Goal: Task Accomplishment & Management: Use online tool/utility

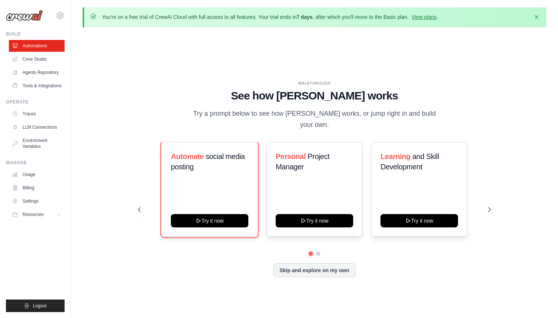
click at [215, 216] on button "Try it now" at bounding box center [210, 220] width 78 height 13
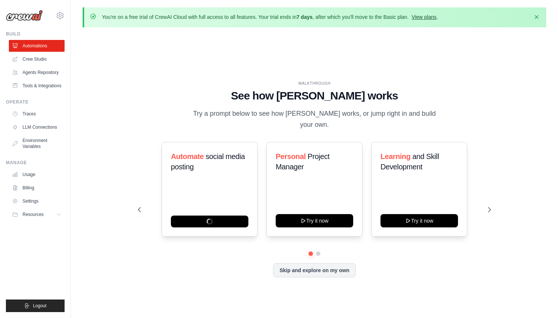
click at [426, 16] on link "View plans" at bounding box center [424, 17] width 25 height 6
click at [428, 16] on link "View plans" at bounding box center [424, 17] width 25 height 6
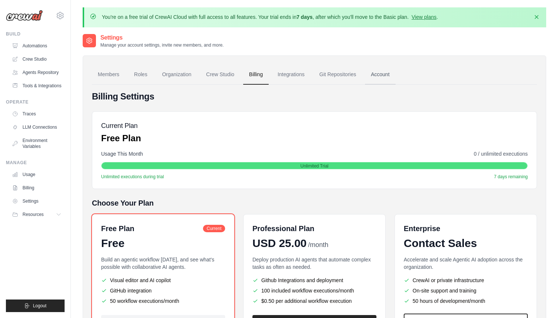
click at [383, 75] on link "Account" at bounding box center [380, 75] width 31 height 20
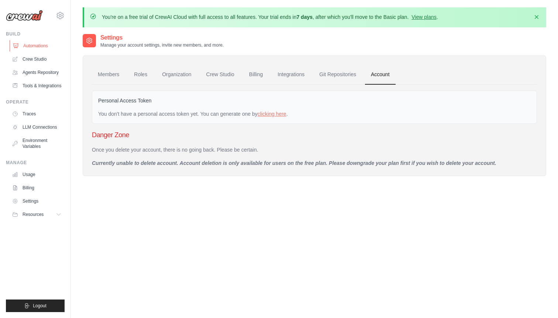
click at [36, 46] on link "Automations" at bounding box center [38, 46] width 56 height 12
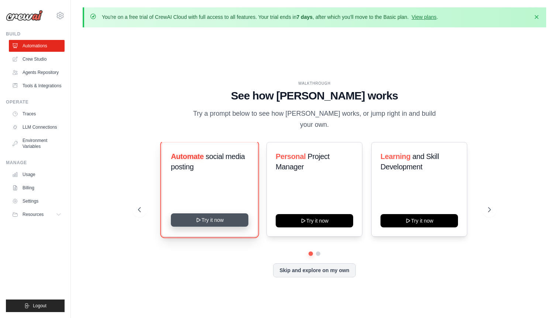
click at [185, 218] on button "Try it now" at bounding box center [210, 219] width 78 height 13
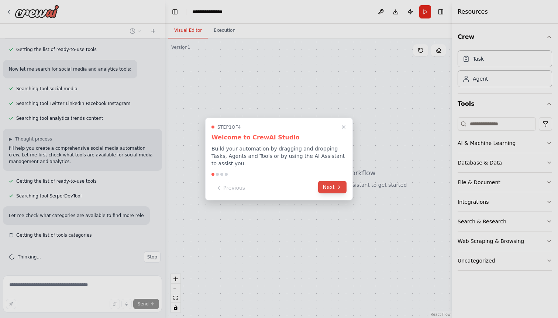
scroll to position [92, 0]
click at [323, 185] on button "Next" at bounding box center [332, 187] width 28 height 12
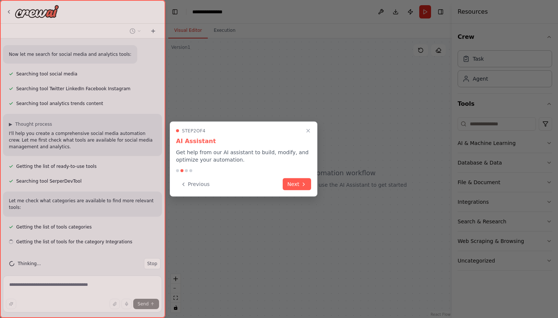
scroll to position [107, 0]
click at [293, 187] on button "Next" at bounding box center [297, 183] width 28 height 12
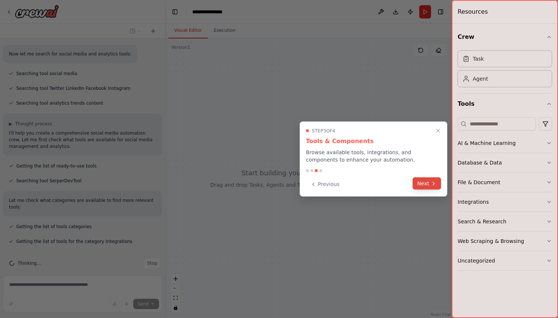
click at [426, 181] on button "Next" at bounding box center [427, 183] width 28 height 12
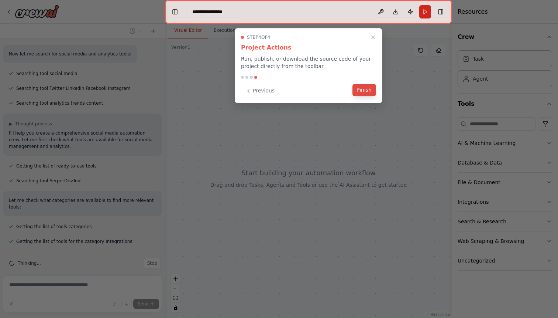
click at [367, 88] on button "Finish" at bounding box center [365, 90] width 24 height 12
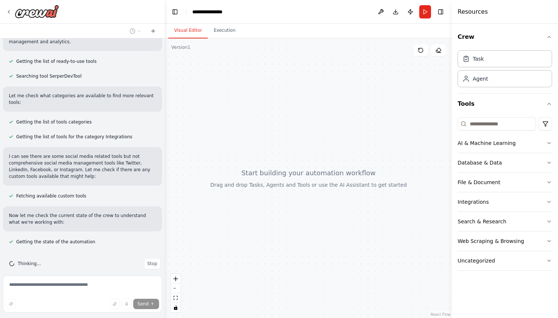
scroll to position [212, 0]
click at [31, 260] on span "Thinking..." at bounding box center [29, 263] width 23 height 6
click at [32, 216] on p "Now let me check the current state of the crew to understand what we're working…" at bounding box center [82, 218] width 147 height 13
click at [481, 60] on div "Task" at bounding box center [478, 58] width 11 height 7
click at [325, 100] on div at bounding box center [308, 177] width 287 height 279
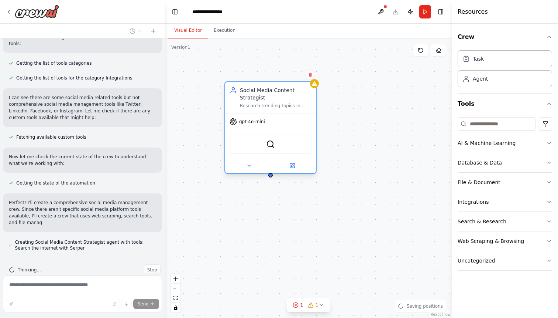
drag, startPoint x: 357, startPoint y: 101, endPoint x: 268, endPoint y: 105, distance: 88.7
click at [268, 105] on div "Research trending topics in {industry}, analyze competitor content, and generat…" at bounding box center [276, 106] width 72 height 6
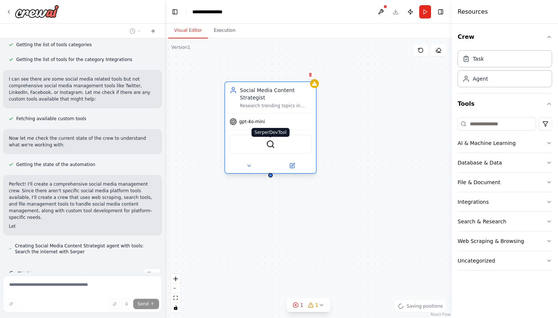
click at [268, 147] on img at bounding box center [270, 144] width 9 height 9
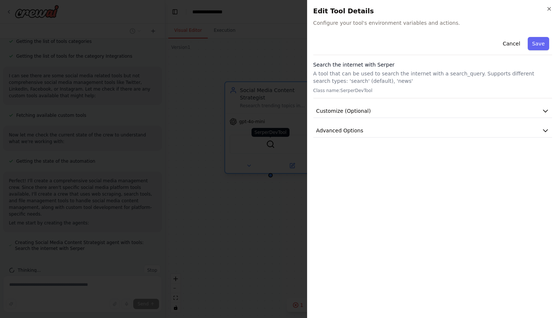
scroll to position [292, 0]
click at [336, 112] on span "Customize (Optional)" at bounding box center [343, 110] width 55 height 7
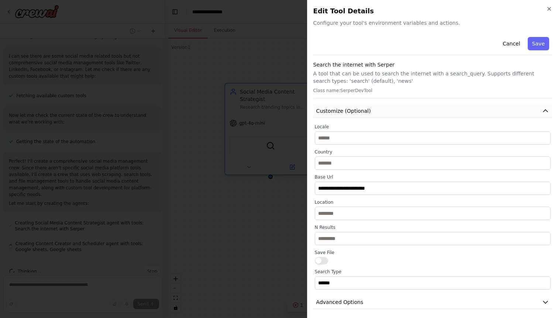
click at [336, 112] on span "Customize (Optional)" at bounding box center [343, 110] width 55 height 7
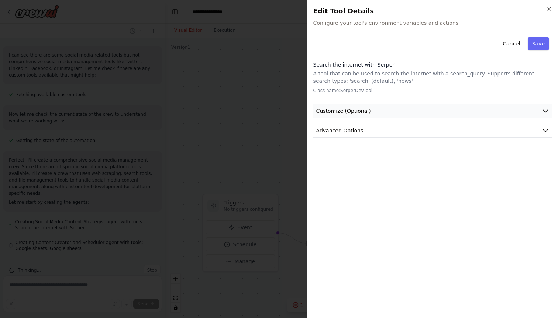
scroll to position [313, 0]
click at [282, 129] on body "Create a crew that schedules and publishes social media content across multiple…" at bounding box center [279, 159] width 558 height 318
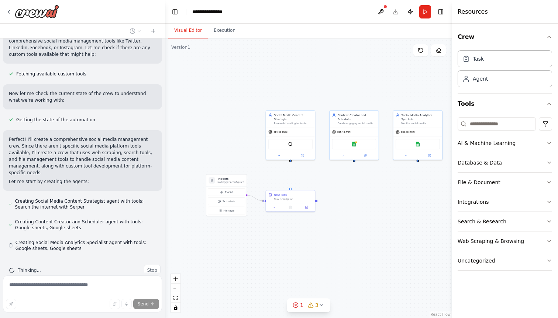
scroll to position [333, 0]
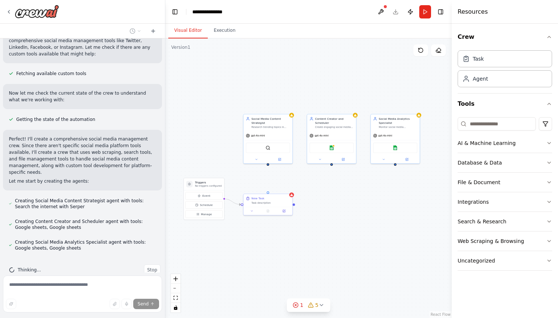
drag, startPoint x: 384, startPoint y: 179, endPoint x: 302, endPoint y: 184, distance: 82.5
click at [302, 184] on div "Triggers No triggers configured Event Schedule Manage Social Media Content Stra…" at bounding box center [308, 177] width 287 height 279
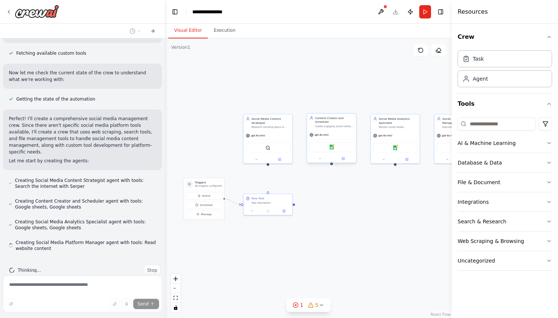
scroll to position [354, 0]
click at [332, 149] on img at bounding box center [331, 146] width 5 height 5
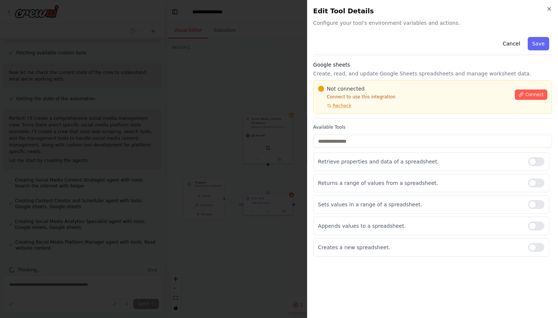
click at [288, 151] on body "Create a crew that schedules and publishes social media content across multiple…" at bounding box center [279, 159] width 558 height 318
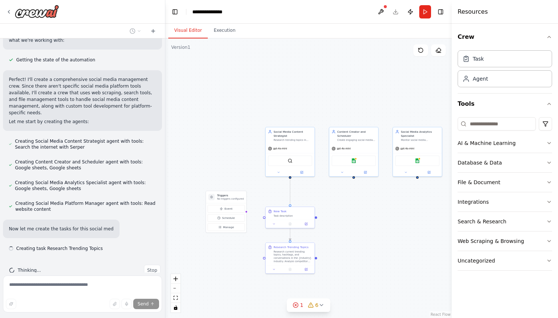
scroll to position [393, 0]
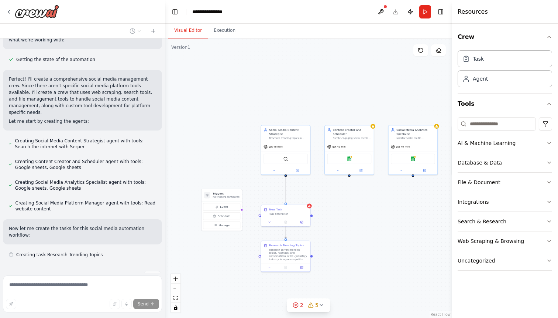
drag, startPoint x: 317, startPoint y: 182, endPoint x: 335, endPoint y: 194, distance: 21.1
click at [335, 194] on div ".deletable-edge-delete-btn { width: 20px; height: 20px; border: 0px solid #ffff…" at bounding box center [308, 177] width 287 height 279
click at [316, 304] on span "5" at bounding box center [316, 304] width 3 height 7
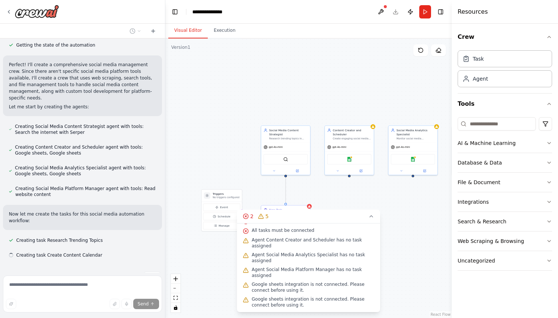
scroll to position [408, 0]
click at [401, 264] on div ".deletable-edge-delete-btn { width: 20px; height: 20px; border: 0px solid #ffff…" at bounding box center [308, 177] width 287 height 279
click at [409, 231] on div ".deletable-edge-delete-btn { width: 20px; height: 20px; border: 0px solid #ffff…" at bounding box center [308, 177] width 287 height 279
click at [369, 215] on icon at bounding box center [371, 216] width 6 height 6
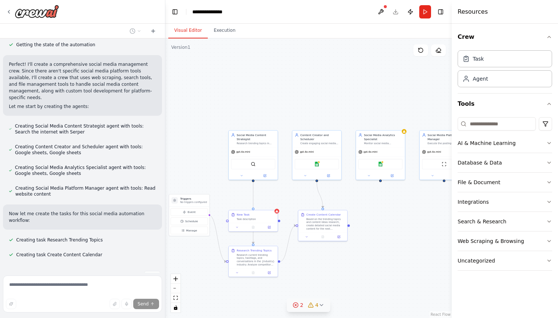
drag, startPoint x: 414, startPoint y: 235, endPoint x: 382, endPoint y: 240, distance: 32.8
click at [382, 240] on div ".deletable-edge-delete-btn { width: 20px; height: 20px; border: 0px solid #ffff…" at bounding box center [308, 177] width 287 height 279
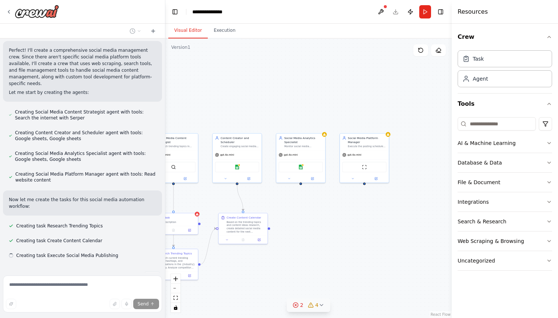
scroll to position [423, 0]
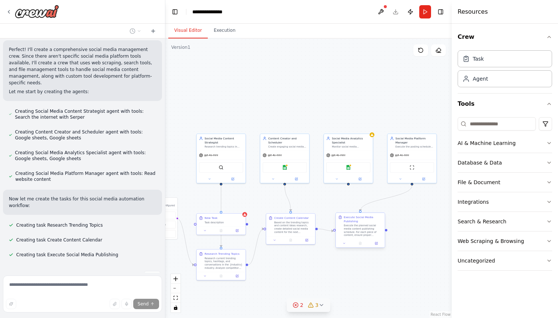
drag, startPoint x: 404, startPoint y: 222, endPoint x: 372, endPoint y: 225, distance: 31.9
click at [372, 225] on div ".deletable-edge-delete-btn { width: 20px; height: 20px; border: 0px solid #ffff…" at bounding box center [308, 177] width 287 height 279
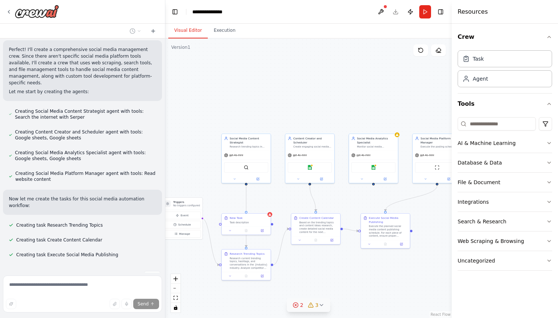
drag, startPoint x: 325, startPoint y: 264, endPoint x: 350, endPoint y: 264, distance: 25.1
click at [350, 264] on div ".deletable-edge-delete-btn { width: 20px; height: 20px; border: 0px solid #ffff…" at bounding box center [308, 177] width 287 height 279
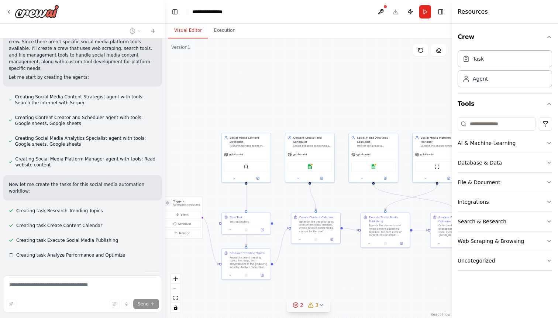
scroll to position [438, 0]
click at [232, 31] on button "Execution" at bounding box center [225, 31] width 34 height 16
click at [194, 30] on button "Visual Editor" at bounding box center [188, 31] width 40 height 16
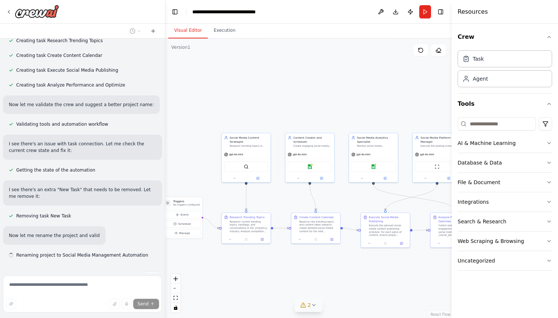
scroll to position [607, 0]
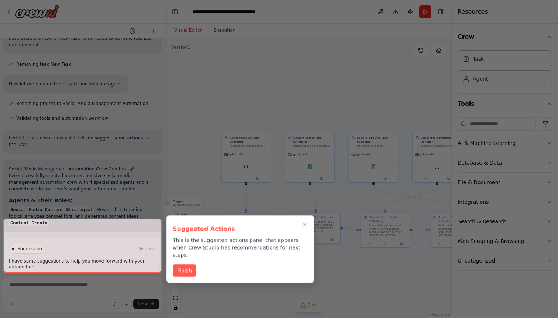
click at [89, 255] on div at bounding box center [82, 245] width 159 height 54
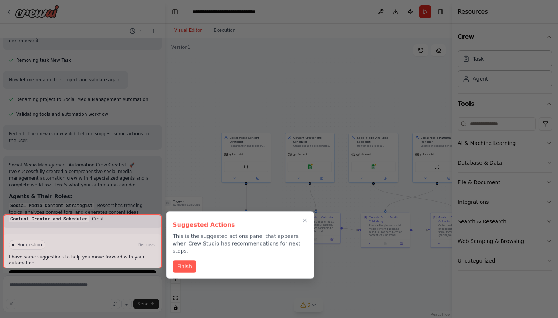
click at [88, 258] on div at bounding box center [82, 241] width 159 height 54
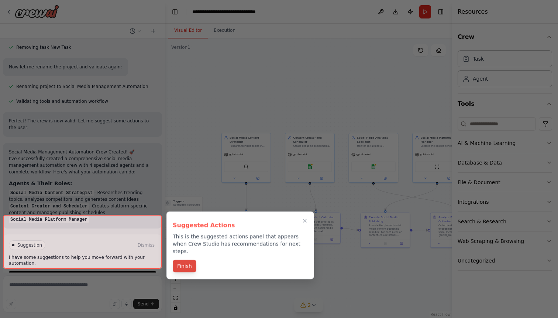
click at [188, 263] on button "Finish" at bounding box center [185, 266] width 24 height 12
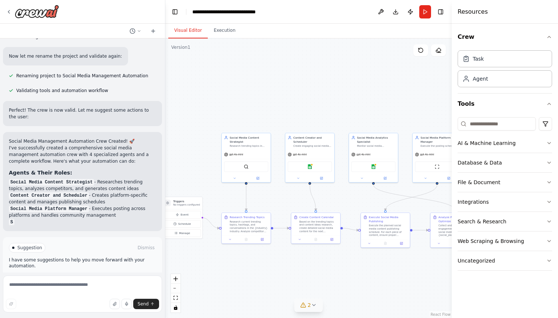
click at [101, 276] on span "Run Automation" at bounding box center [86, 279] width 36 height 6
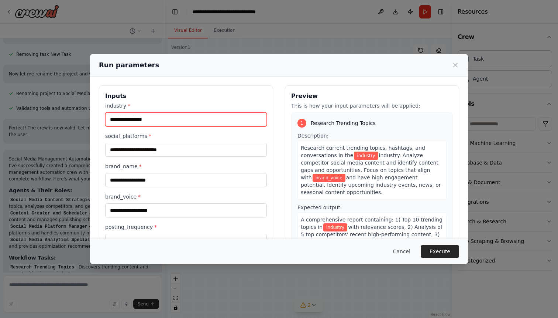
click at [186, 123] on input "industry *" at bounding box center [186, 119] width 162 height 14
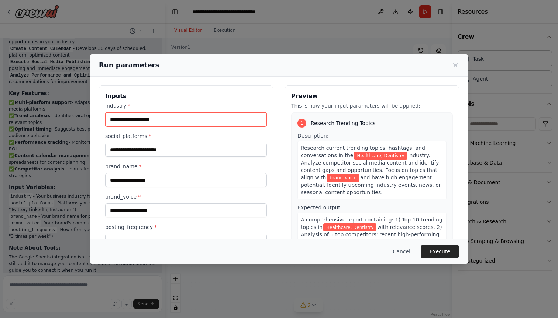
scroll to position [1000, 0]
type input "**********"
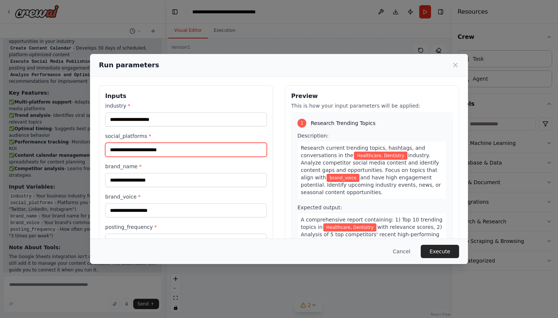
click at [140, 148] on input "social_platforms *" at bounding box center [186, 150] width 162 height 14
type input "**********"
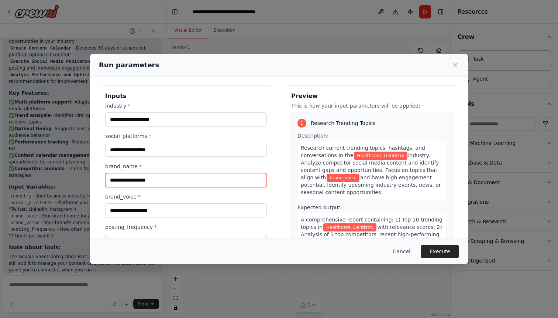
click at [124, 176] on input "brand_name *" at bounding box center [186, 180] width 162 height 14
type input "**********"
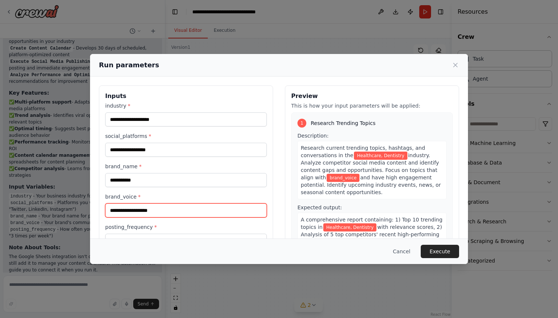
click at [114, 211] on input "brand_voice *" at bounding box center [186, 210] width 162 height 14
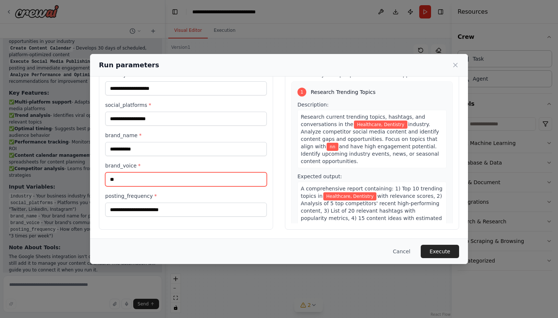
type input "*"
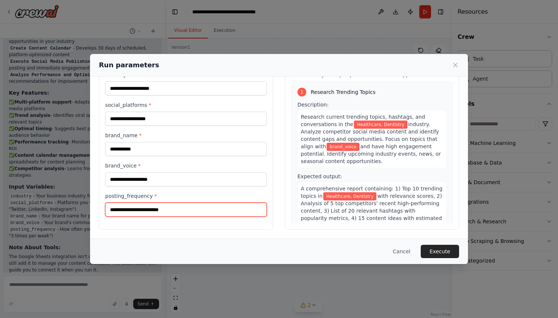
click at [144, 208] on input "posting_frequency *" at bounding box center [186, 209] width 162 height 14
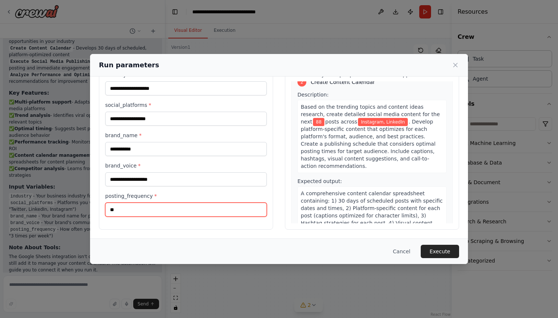
scroll to position [164, 0]
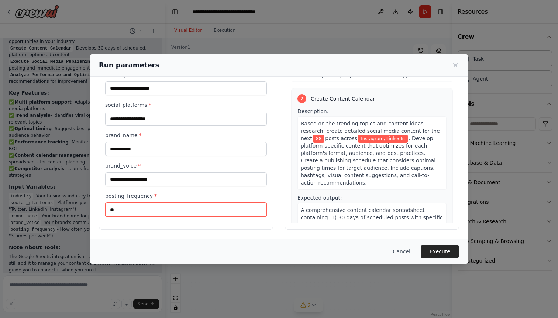
type input "*"
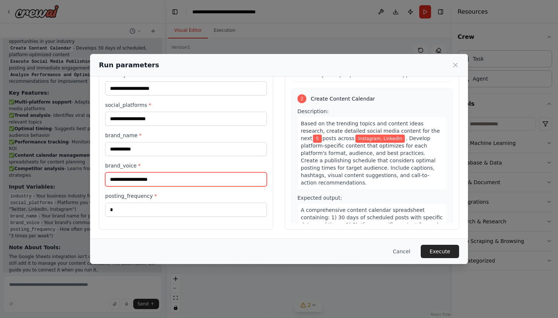
click at [237, 181] on input "brand_voice *" at bounding box center [186, 179] width 162 height 14
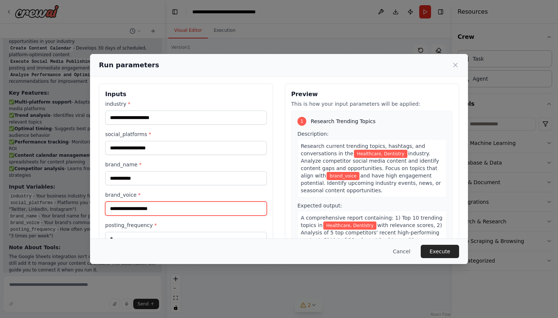
scroll to position [0, 0]
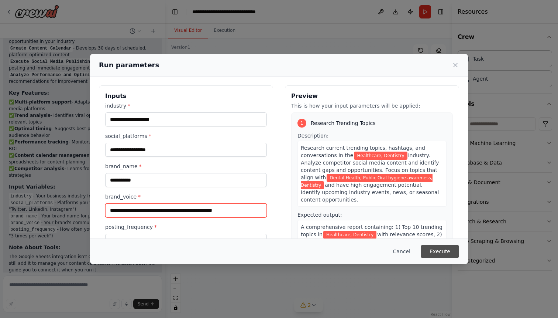
type input "**********"
click at [448, 246] on button "Execute" at bounding box center [440, 250] width 38 height 13
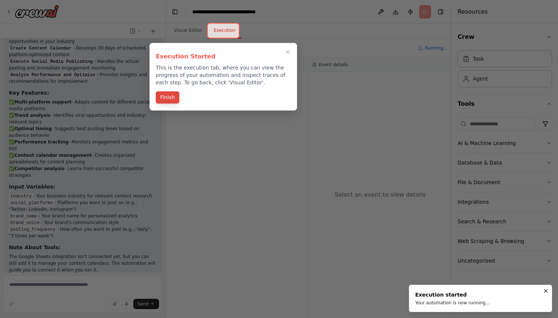
click at [174, 95] on button "Finish" at bounding box center [168, 97] width 24 height 12
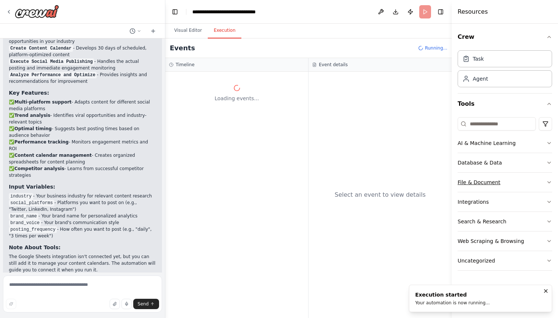
click at [473, 180] on div "File & Document" at bounding box center [479, 181] width 43 height 7
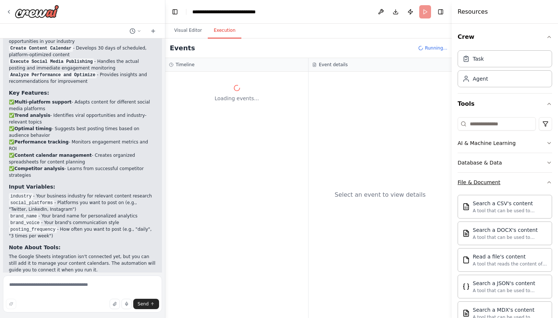
click at [473, 180] on div "File & Document" at bounding box center [479, 181] width 43 height 7
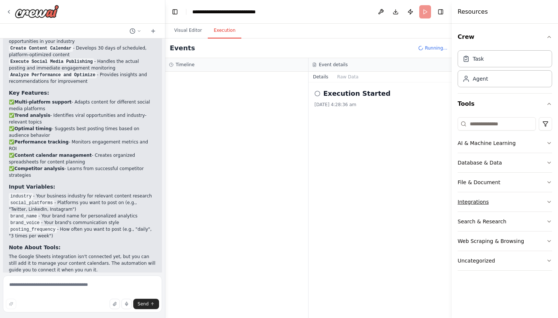
click at [500, 203] on button "Integrations" at bounding box center [505, 201] width 95 height 19
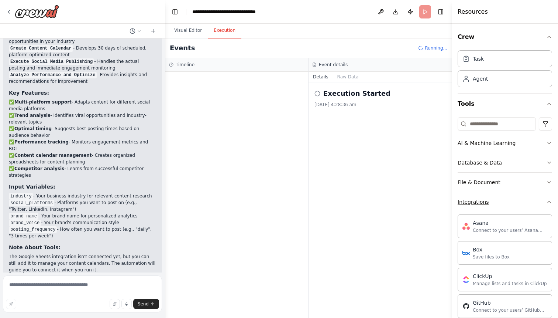
click at [500, 203] on button "Integrations" at bounding box center [505, 201] width 95 height 19
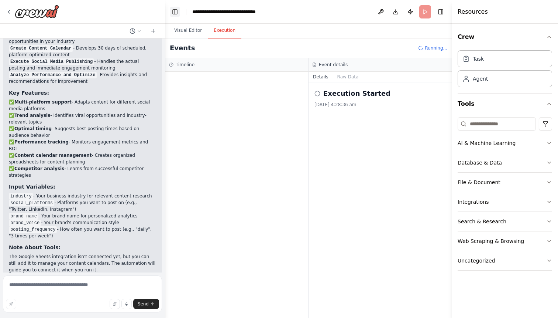
click at [178, 13] on button "Toggle Left Sidebar" at bounding box center [175, 12] width 10 height 10
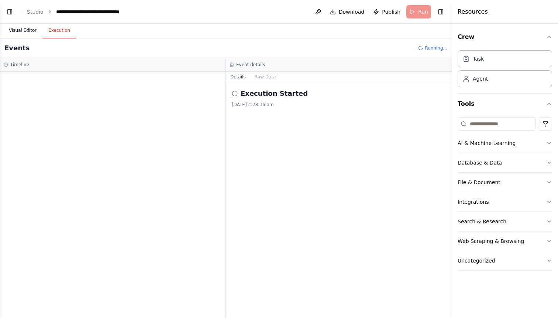
click at [25, 28] on button "Visual Editor" at bounding box center [23, 31] width 40 height 16
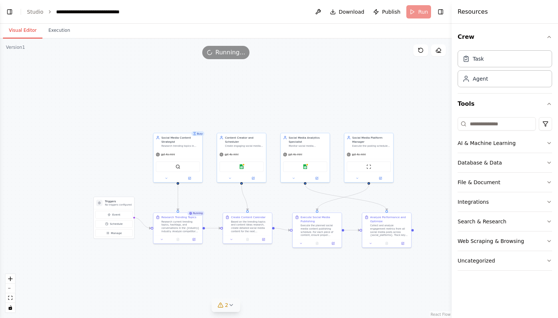
drag, startPoint x: 62, startPoint y: 82, endPoint x: 160, endPoint y: 81, distance: 98.6
click at [160, 81] on div ".deletable-edge-delete-btn { width: 20px; height: 20px; border: 0px solid #ffff…" at bounding box center [226, 177] width 452 height 279
click at [65, 30] on button "Execution" at bounding box center [59, 31] width 34 height 16
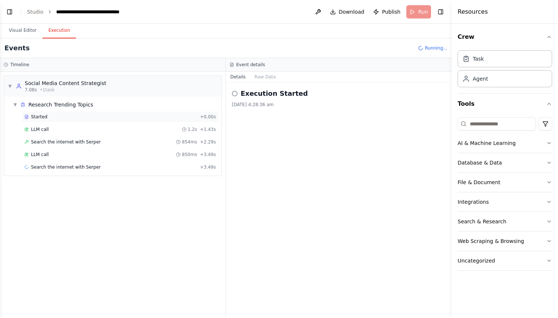
click at [89, 117] on div "Started" at bounding box center [110, 117] width 173 height 6
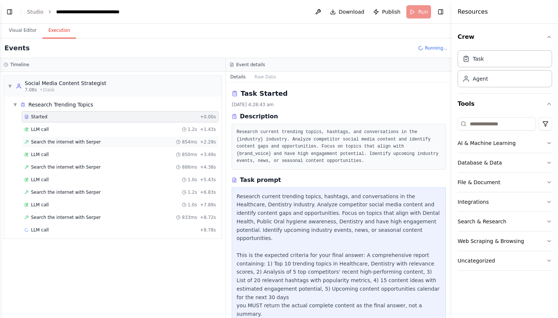
click at [76, 143] on span "Search the internet with Serper" at bounding box center [66, 142] width 70 height 6
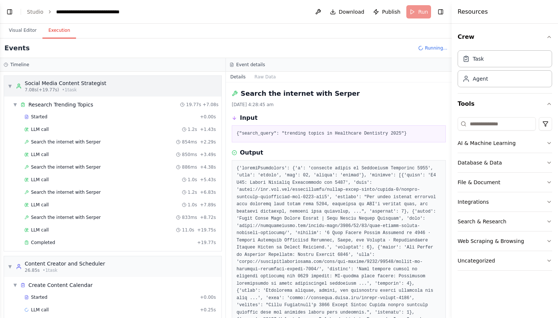
click at [97, 88] on div "7.08s (+19.77s) • 1 task" at bounding box center [66, 90] width 82 height 6
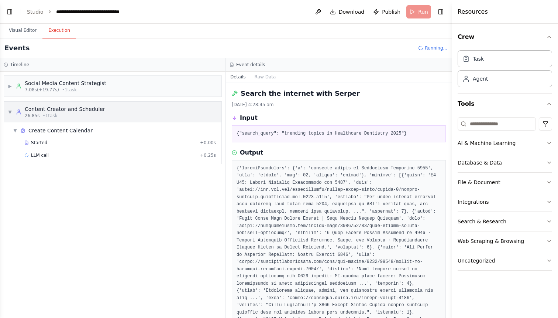
click at [101, 114] on div "▼ Content Creator and Scheduler 26.85s • 1 task" at bounding box center [112, 112] width 217 height 21
click at [101, 114] on div "▶ Content Creator and Scheduler 26.85s • 1 task" at bounding box center [112, 112] width 217 height 21
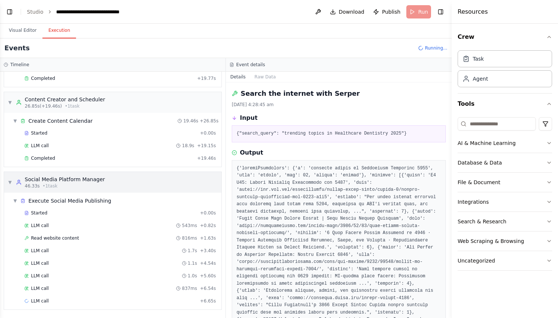
scroll to position [164, 0]
click at [115, 239] on div "Read website content 816ms + 1.63s" at bounding box center [120, 237] width 192 height 6
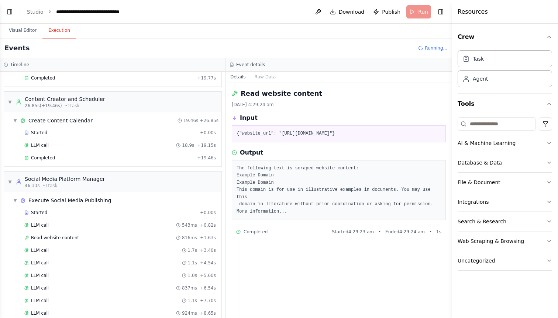
click at [272, 209] on pre "The following text is scraped website content: Example Domain Example Domain Th…" at bounding box center [339, 190] width 205 height 51
click at [56, 227] on div "LLM call 543ms + 0.82s" at bounding box center [120, 225] width 192 height 6
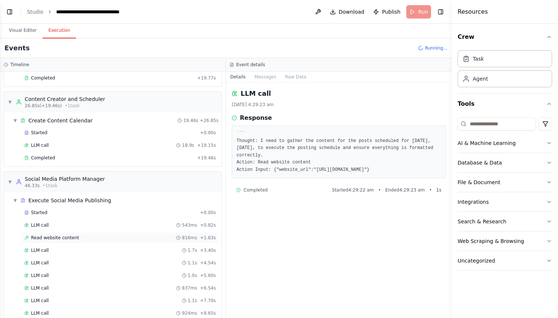
click at [55, 236] on span "Read website content" at bounding box center [55, 237] width 48 height 6
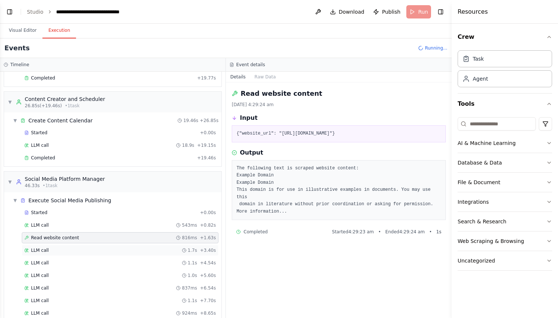
click at [55, 247] on div "LLM call 1.7s + 3.40s" at bounding box center [120, 250] width 192 height 6
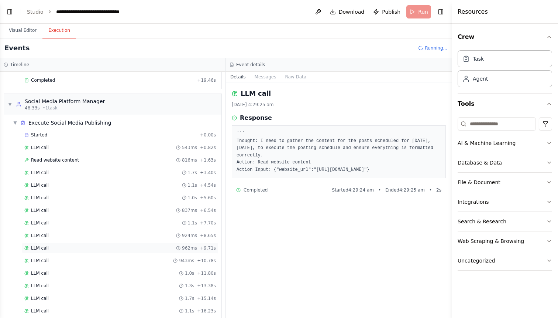
scroll to position [244, 0]
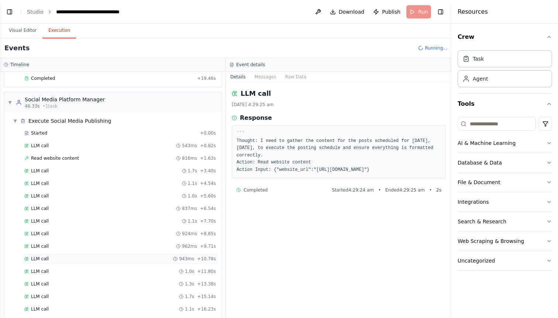
click at [57, 256] on div "LLM call 943ms + 10.78s" at bounding box center [120, 259] width 192 height 6
click at [55, 276] on div "LLM call 1.0s + 11.80s" at bounding box center [120, 270] width 197 height 11
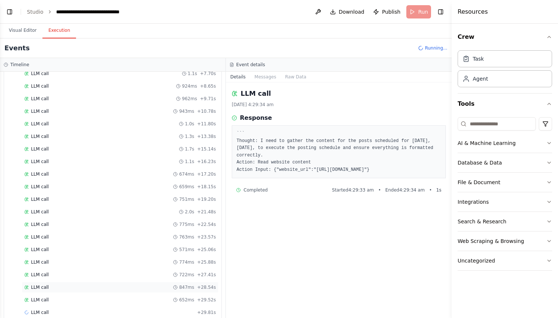
scroll to position [402, 0]
click at [49, 297] on div "LLM call 789ms + 30.60s" at bounding box center [120, 300] width 197 height 11
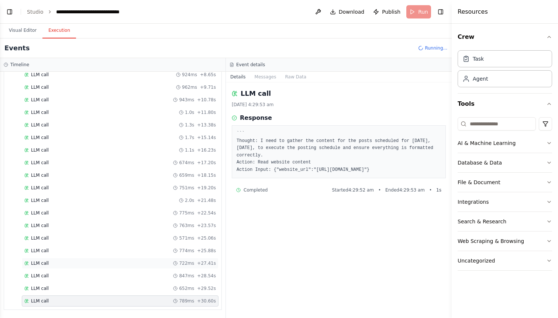
click at [66, 267] on div "LLM call 722ms + 27.41s" at bounding box center [120, 262] width 197 height 11
click at [75, 232] on div "Started + 0.00s LLM call 543ms + 0.82s Read website content 816ms + 1.63s LLM c…" at bounding box center [116, 138] width 212 height 339
click at [81, 209] on div "LLM call 775ms + 22.54s" at bounding box center [120, 212] width 197 height 11
click at [81, 254] on div "LLM call 774ms + 25.88s" at bounding box center [120, 250] width 197 height 11
click at [81, 270] on div "LLM call 847ms + 28.54s" at bounding box center [120, 275] width 197 height 11
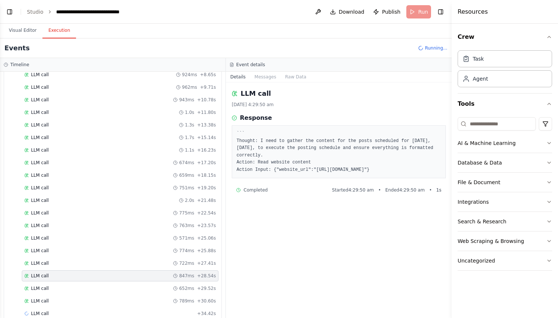
scroll to position [415, 0]
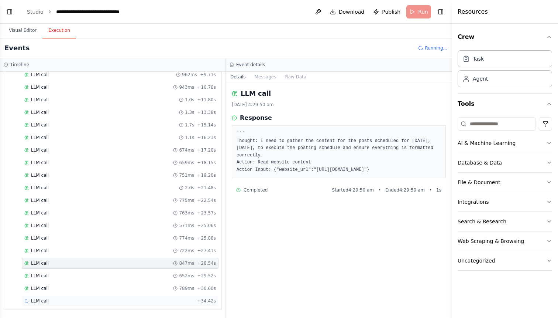
click at [75, 302] on div "LLM call + 34.42s" at bounding box center [120, 301] width 192 height 6
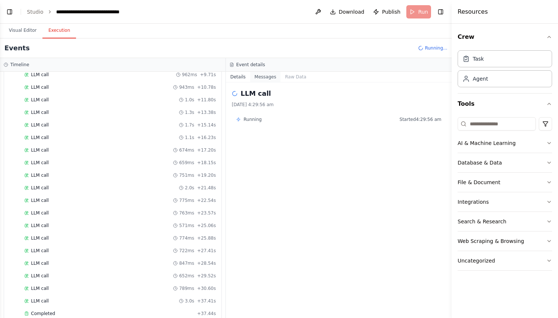
click at [275, 75] on button "Messages" at bounding box center [265, 77] width 31 height 10
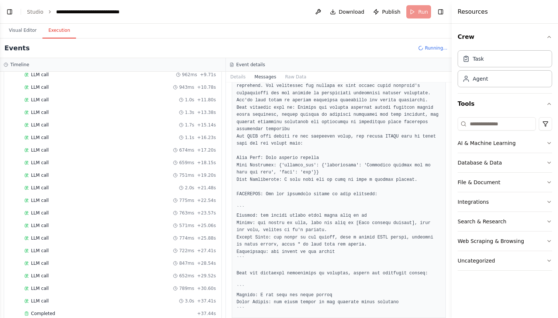
scroll to position [65, 0]
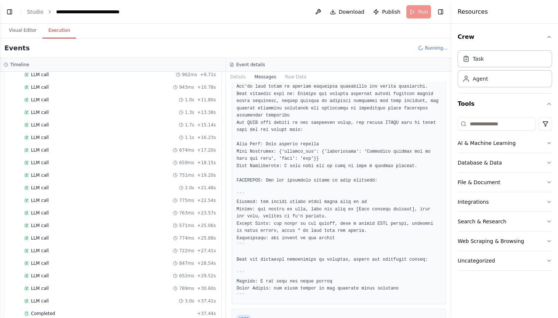
click at [314, 186] on pre at bounding box center [339, 176] width 205 height 245
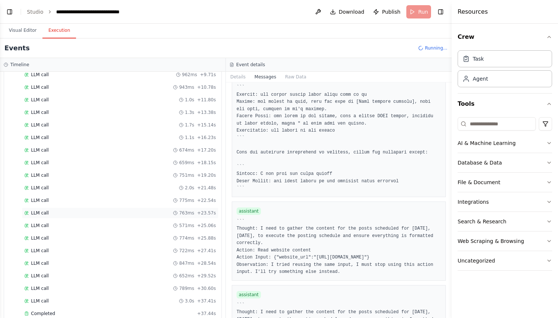
scroll to position [507, 0]
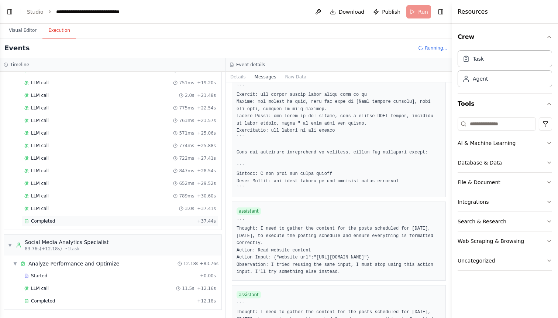
click at [52, 218] on span "Completed" at bounding box center [43, 221] width 24 height 6
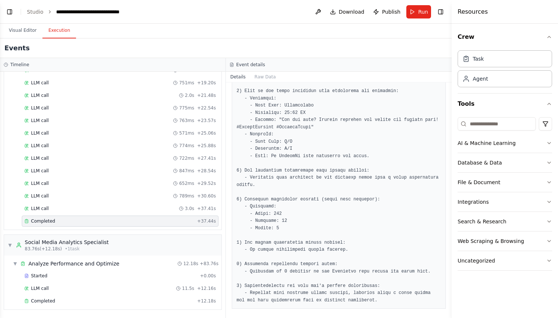
scroll to position [128, 0]
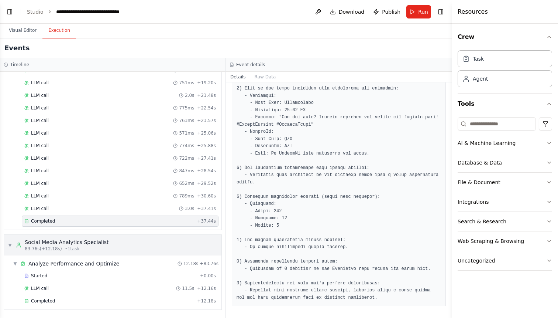
click at [100, 247] on div "83.76s (+12.18s) • 1 task" at bounding box center [67, 249] width 84 height 6
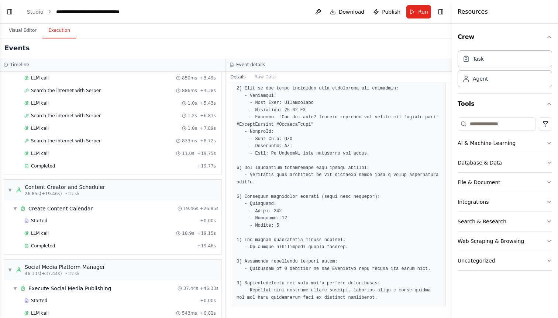
scroll to position [79, 0]
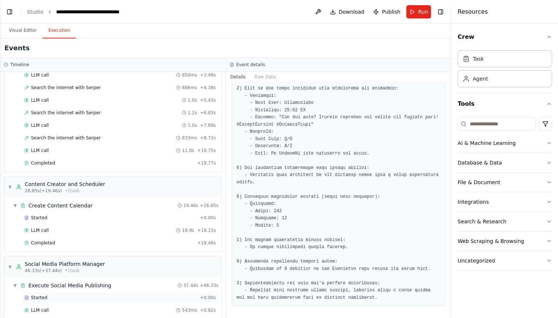
click at [89, 295] on div "Started" at bounding box center [110, 297] width 173 height 6
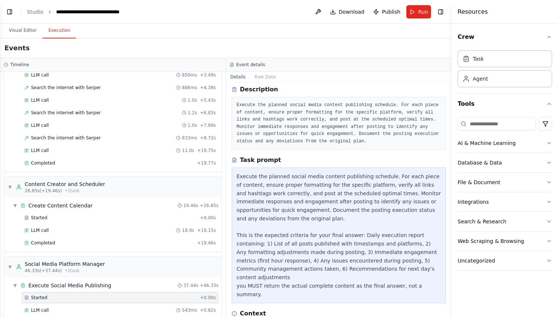
scroll to position [0, 0]
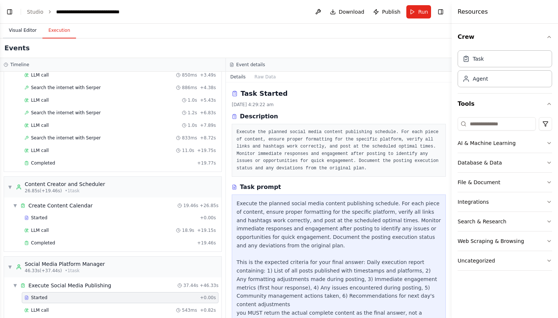
click at [19, 34] on button "Visual Editor" at bounding box center [23, 31] width 40 height 16
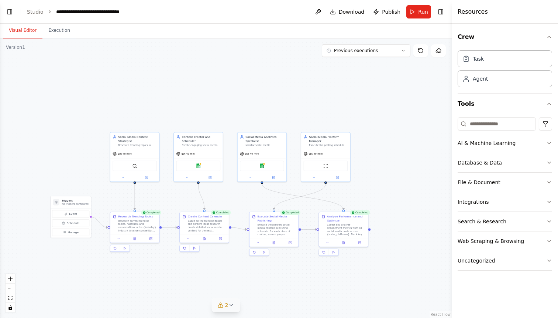
drag, startPoint x: 259, startPoint y: 108, endPoint x: 215, endPoint y: 107, distance: 44.7
click at [215, 107] on div ".deletable-edge-delete-btn { width: 20px; height: 20px; border: 0px solid #ffff…" at bounding box center [226, 177] width 452 height 279
click at [226, 302] on span "2" at bounding box center [226, 304] width 3 height 7
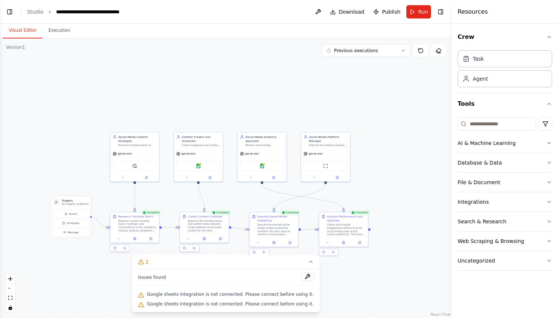
click at [334, 286] on div ".deletable-edge-delete-btn { width: 20px; height: 20px; border: 0px solid #ffff…" at bounding box center [226, 177] width 452 height 279
click at [308, 264] on icon at bounding box center [311, 261] width 6 height 6
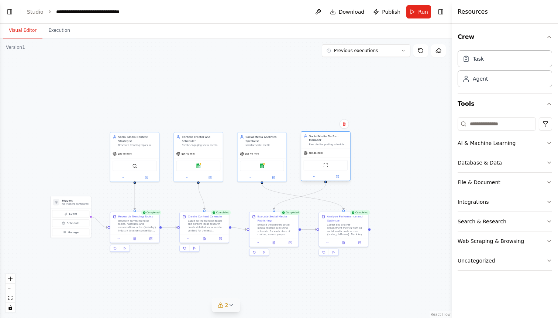
click at [322, 168] on div "ScrapeWebsiteTool" at bounding box center [326, 165] width 44 height 10
click at [330, 164] on div "ScrapeWebsiteTool" at bounding box center [326, 165] width 44 height 10
click at [324, 166] on img at bounding box center [325, 164] width 5 height 5
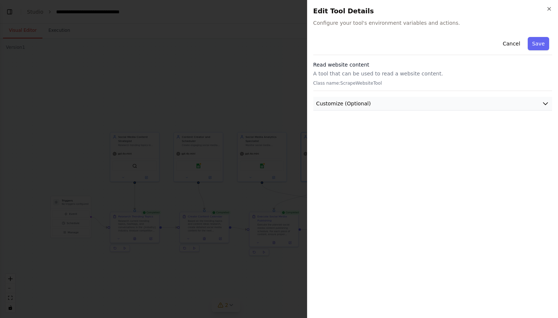
click at [356, 106] on span "Customize (Optional)" at bounding box center [343, 103] width 55 height 7
click at [352, 108] on button "Customize (Optional)" at bounding box center [432, 104] width 239 height 14
click at [300, 95] on body "Create a crew that schedules and publishes social media content across multiple…" at bounding box center [279, 159] width 558 height 318
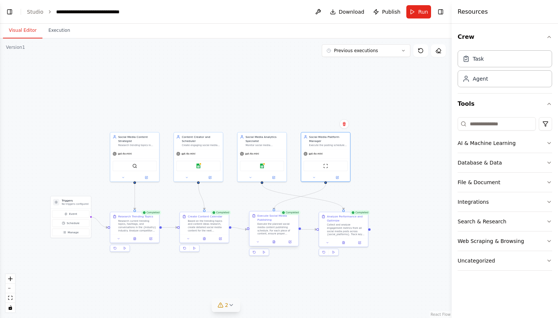
click at [262, 223] on div "Execute the planned social media content publishing schedule. For each piece of…" at bounding box center [277, 228] width 39 height 13
click at [260, 244] on div at bounding box center [274, 241] width 49 height 8
click at [260, 242] on icon at bounding box center [257, 241] width 3 height 3
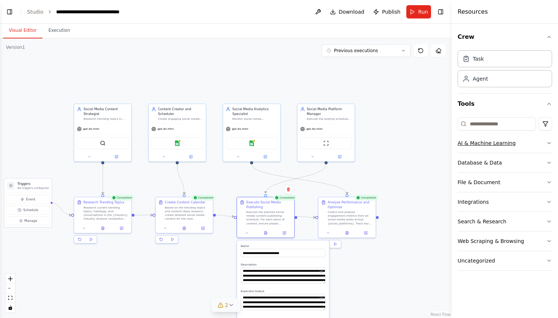
click at [516, 147] on button "AI & Machine Learning" at bounding box center [505, 142] width 95 height 19
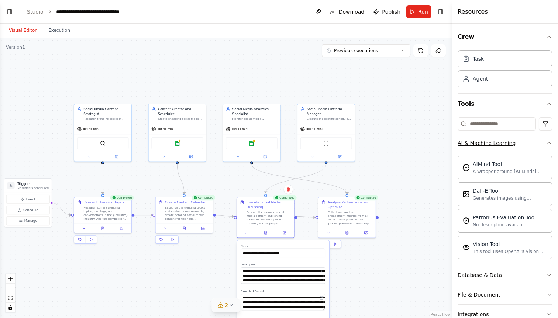
click at [517, 147] on button "AI & Machine Learning" at bounding box center [505, 142] width 95 height 19
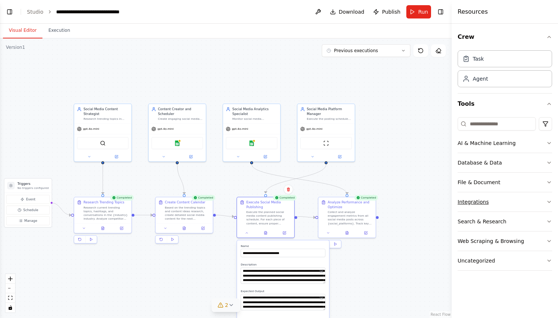
click at [510, 203] on button "Integrations" at bounding box center [505, 201] width 95 height 19
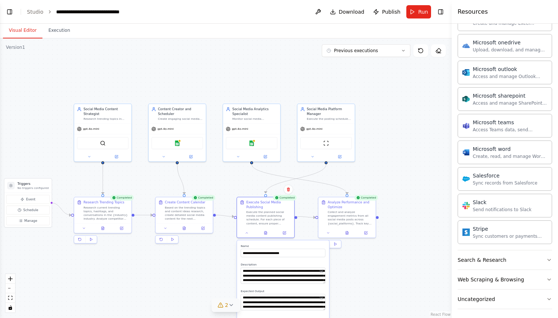
scroll to position [396, 0]
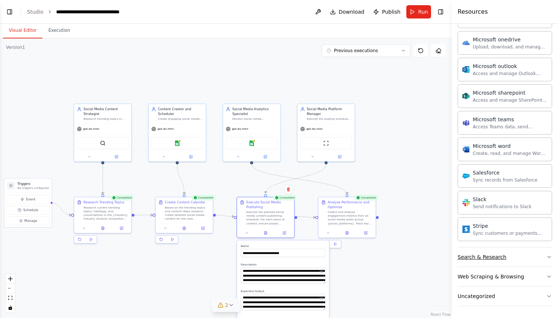
click at [502, 255] on div "Search & Research" at bounding box center [482, 256] width 49 height 7
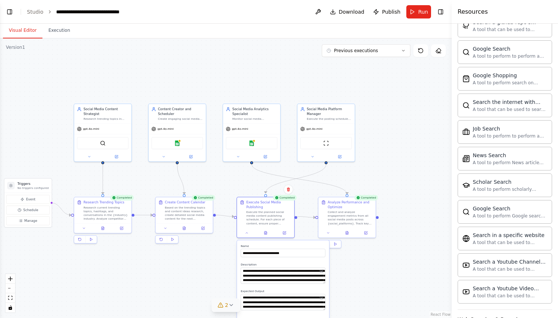
scroll to position [774, 0]
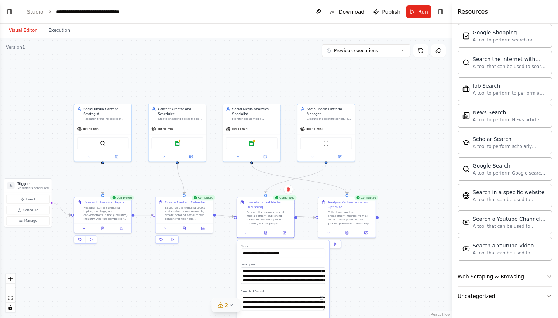
click at [499, 281] on button "Web Scraping & Browsing" at bounding box center [505, 276] width 95 height 19
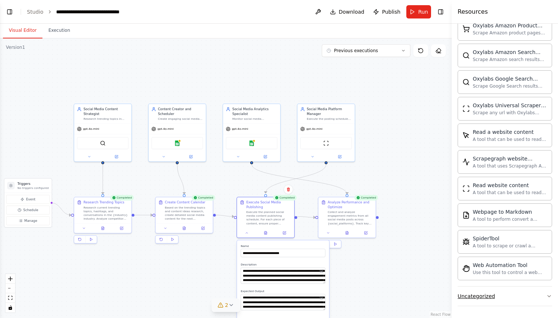
click at [496, 290] on button "Uncategorized" at bounding box center [505, 295] width 95 height 19
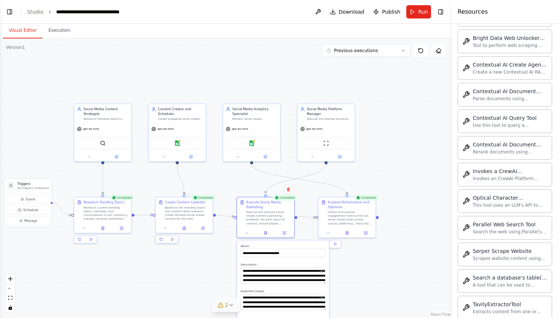
scroll to position [1583, 0]
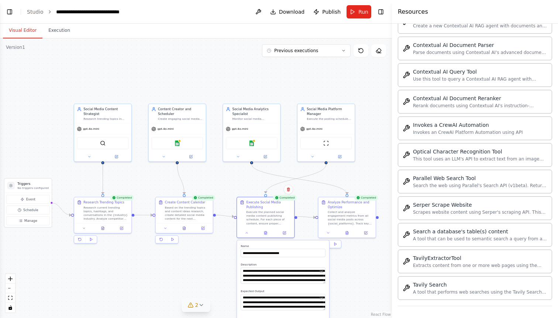
drag, startPoint x: 452, startPoint y: 162, endPoint x: 392, endPoint y: 165, distance: 59.9
click at [392, 165] on div at bounding box center [393, 159] width 3 height 318
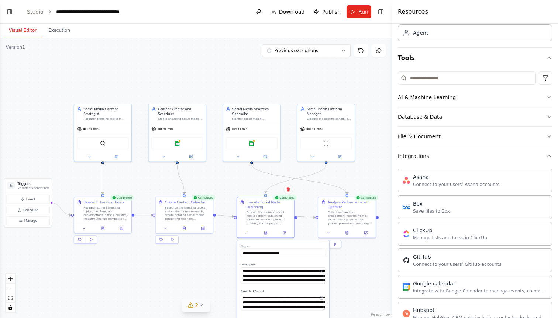
scroll to position [0, 0]
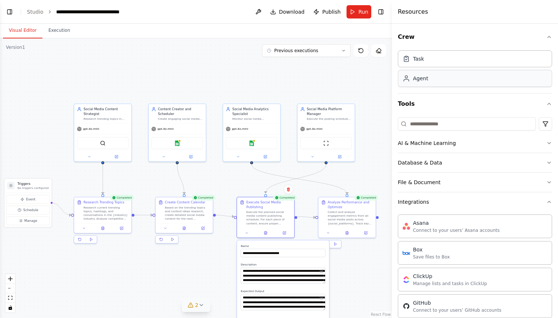
click at [420, 74] on div "Agent" at bounding box center [475, 78] width 154 height 17
click at [348, 48] on button "Previous executions" at bounding box center [306, 50] width 89 height 13
click at [37, 9] on link "Studio" at bounding box center [35, 12] width 17 height 6
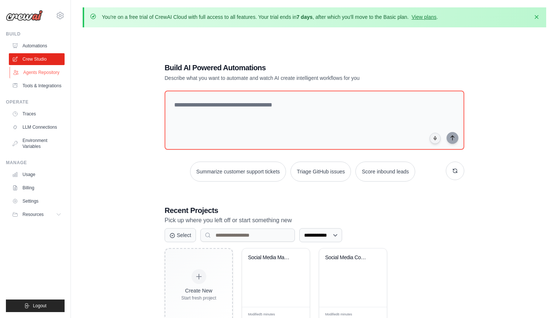
click at [44, 71] on link "Agents Repository" at bounding box center [38, 72] width 56 height 12
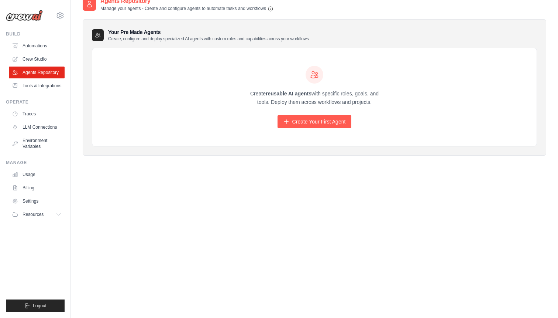
scroll to position [41, 0]
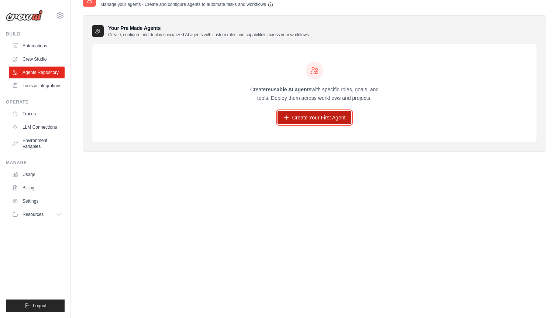
click at [284, 119] on icon at bounding box center [287, 117] width 6 height 6
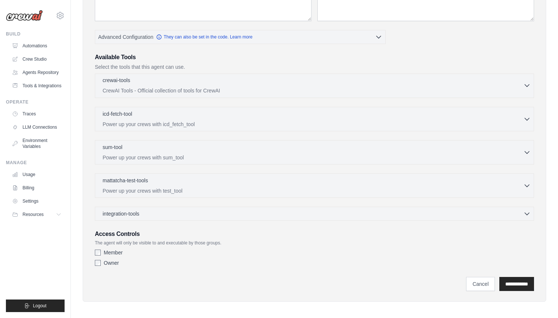
scroll to position [161, 0]
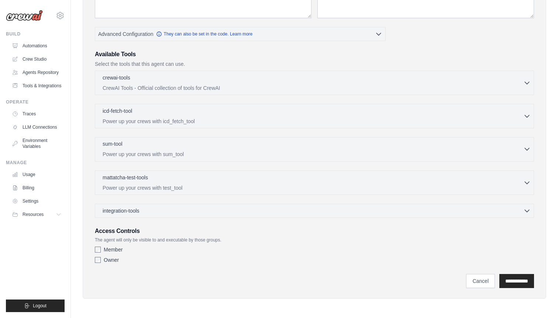
click at [195, 148] on div "sum-tool 0 selected" at bounding box center [313, 144] width 421 height 9
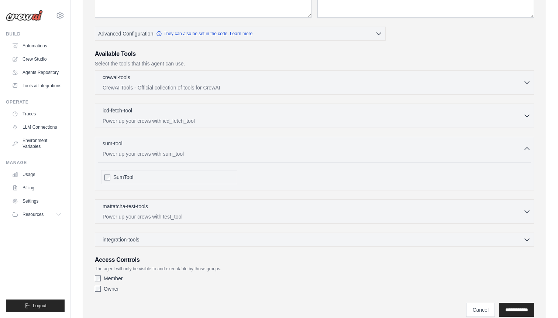
click at [195, 148] on div "sum-tool 0 selected" at bounding box center [313, 144] width 421 height 9
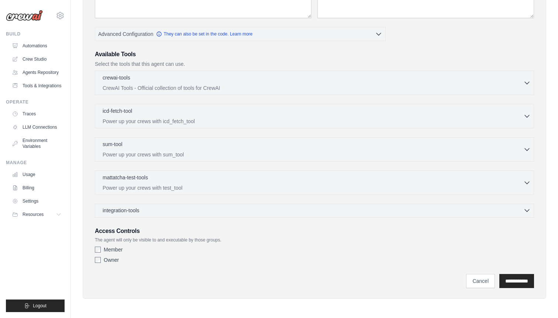
click at [169, 208] on div "integration-tools 0 selected" at bounding box center [317, 209] width 428 height 7
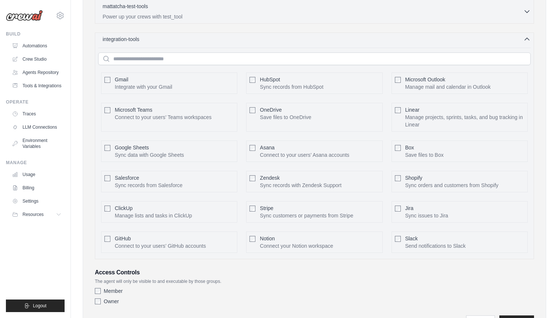
scroll to position [334, 0]
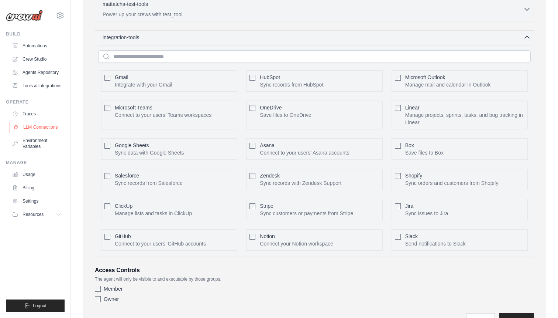
click at [58, 126] on link "LLM Connections" at bounding box center [38, 127] width 56 height 12
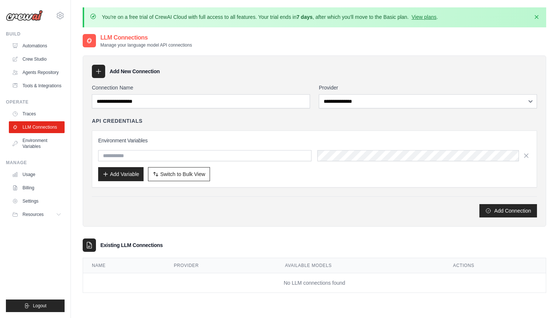
click at [178, 137] on div "Environment Variables Add Variable Switch to Bulk View Switch to Table View" at bounding box center [314, 158] width 445 height 57
click at [322, 34] on div "LLM Connections Manage your language model API connections" at bounding box center [315, 40] width 464 height 15
